Goal: Transaction & Acquisition: Purchase product/service

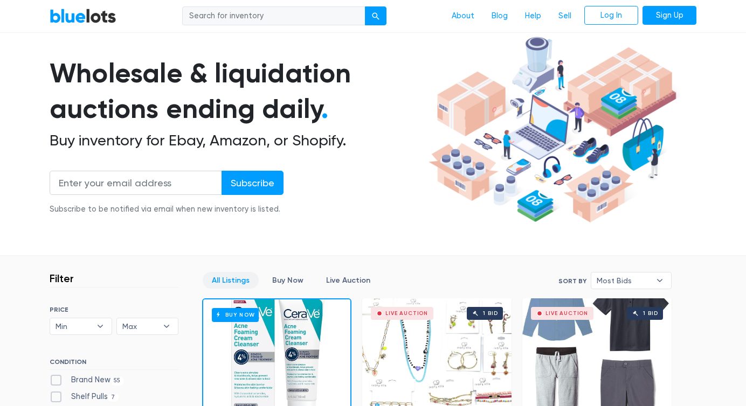
scroll to position [17, 0]
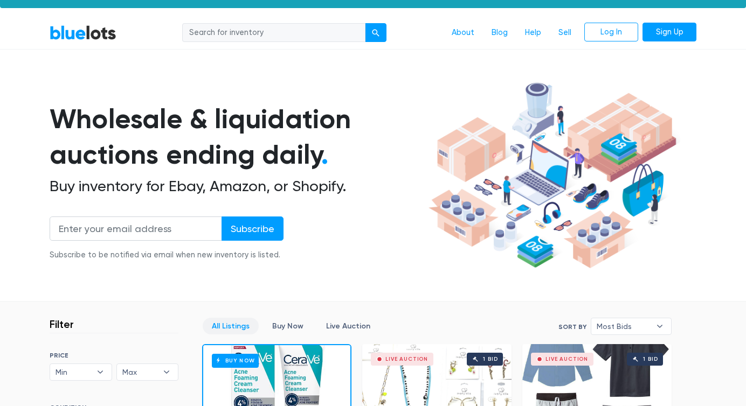
click at [256, 34] on input "search" at bounding box center [273, 32] width 183 height 19
type input "bimba y lola"
click at [365, 23] on button "submit" at bounding box center [376, 32] width 22 height 19
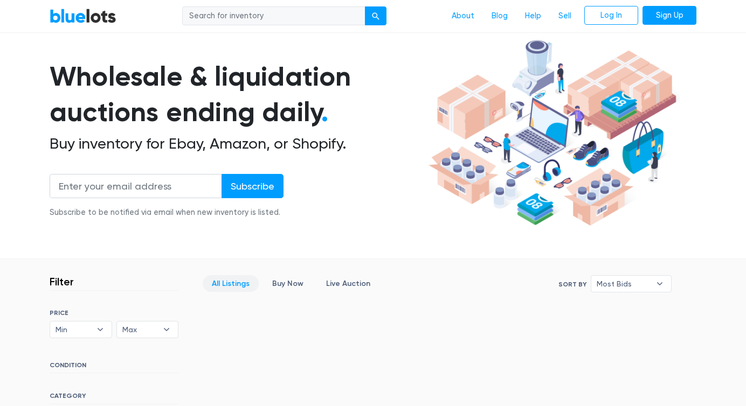
scroll to position [51, 0]
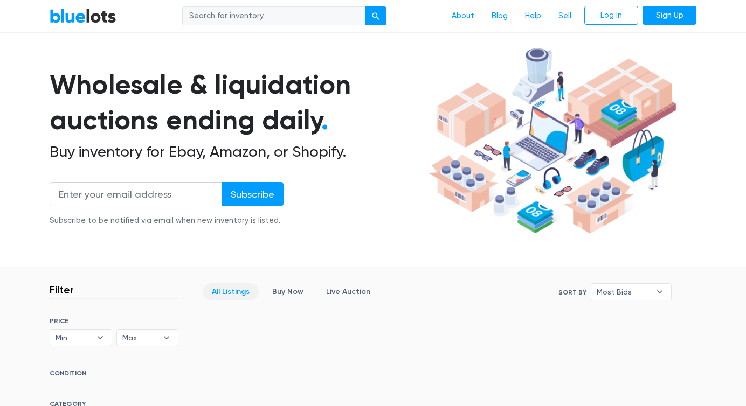
click at [273, 16] on input "search" at bounding box center [273, 15] width 183 height 19
type input "[PERSON_NAME]"
click at [365, 6] on button "submit" at bounding box center [376, 15] width 22 height 19
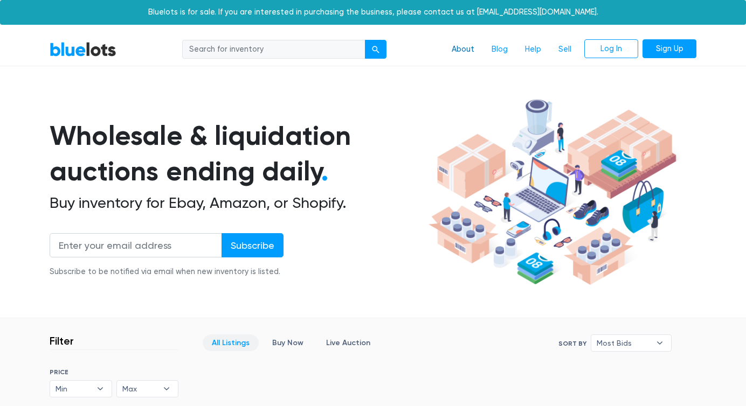
click at [470, 52] on link "About" at bounding box center [463, 49] width 40 height 20
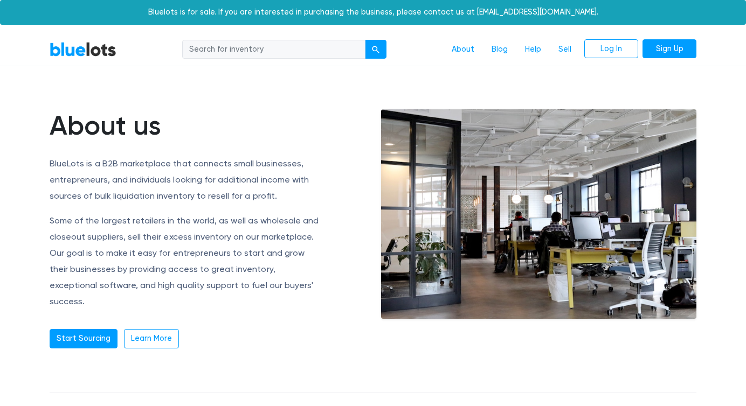
click at [335, 47] on input "search" at bounding box center [273, 49] width 183 height 19
click at [92, 50] on link "BlueLots" at bounding box center [83, 49] width 67 height 16
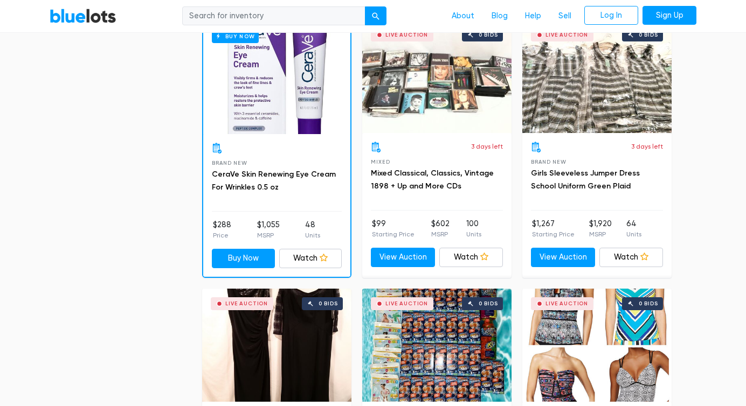
scroll to position [1405, 0]
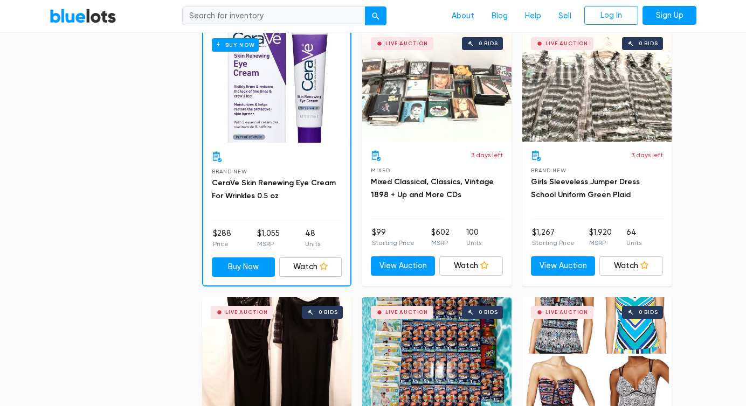
click at [442, 157] on div "3 days left" at bounding box center [437, 155] width 132 height 11
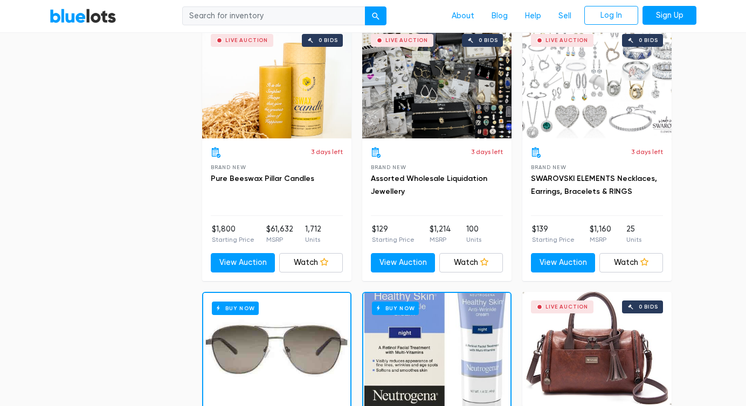
scroll to position [4331, 0]
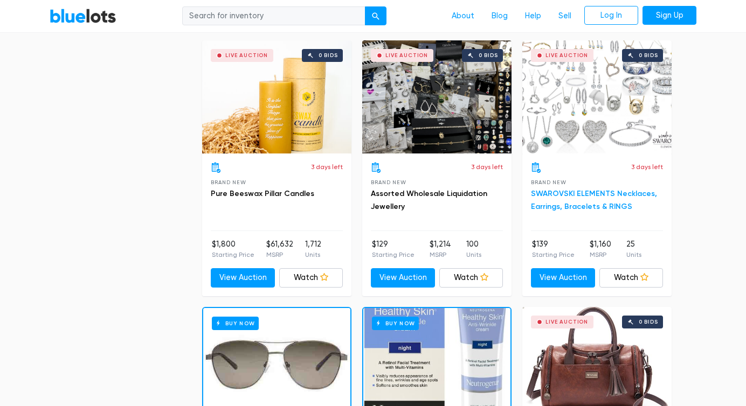
click at [599, 205] on link "SWAROVSKI ELEMENTS Necklaces, Earrings, Bracelets & RINGS" at bounding box center [594, 200] width 126 height 22
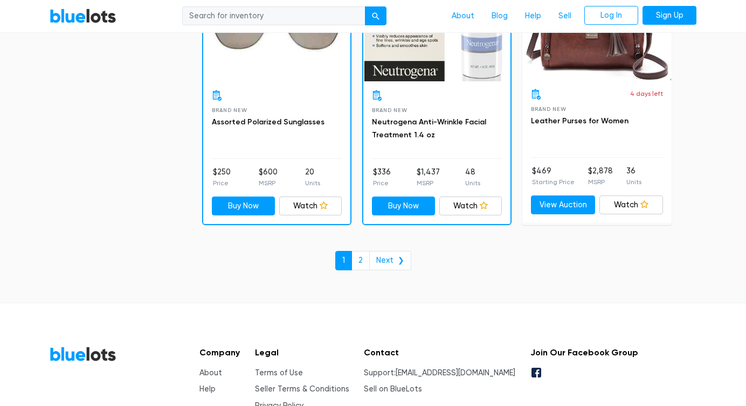
scroll to position [4743, 0]
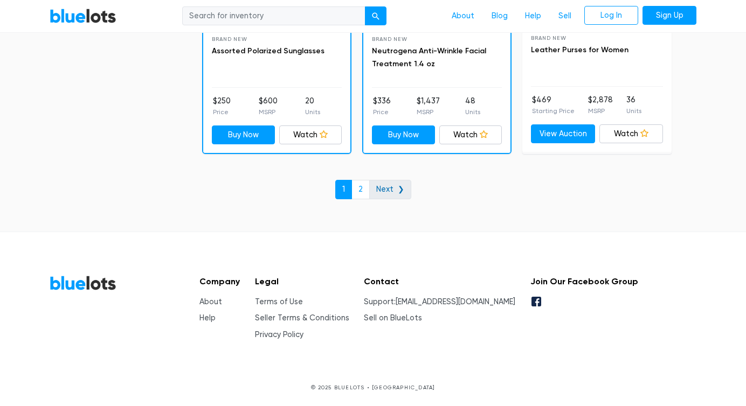
click at [390, 184] on link "Next ❯" at bounding box center [390, 189] width 42 height 19
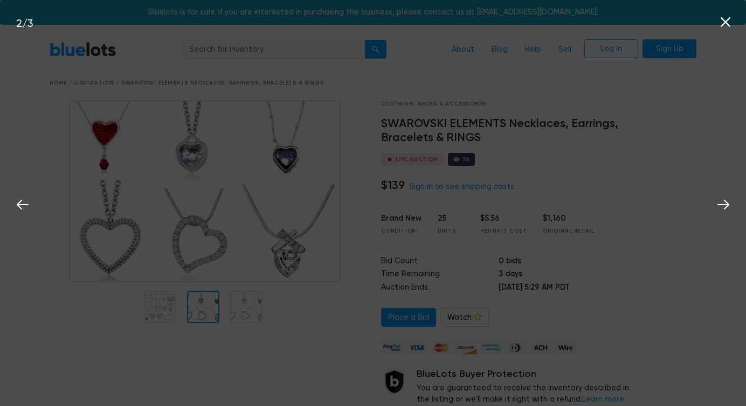
click at [235, 309] on div "2 / 3" at bounding box center [373, 203] width 746 height 406
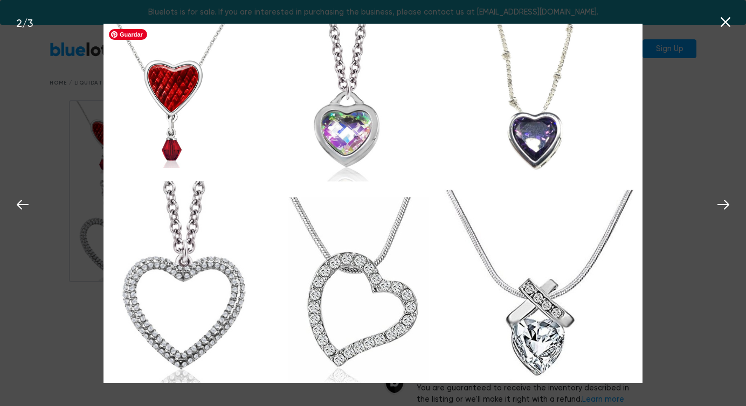
click at [245, 299] on img at bounding box center [372, 203] width 539 height 359
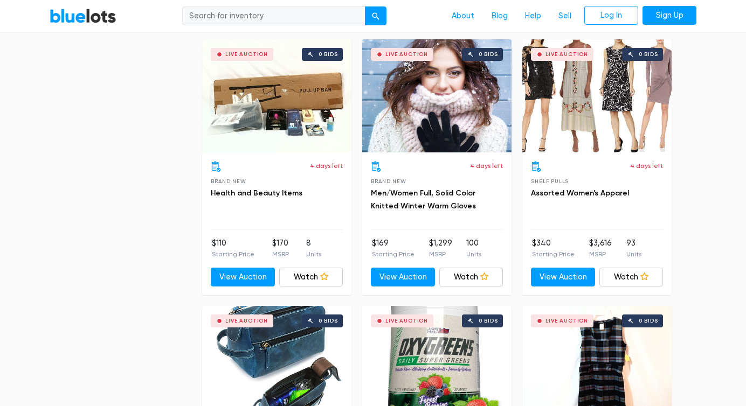
scroll to position [846, 0]
